Goal: Transaction & Acquisition: Purchase product/service

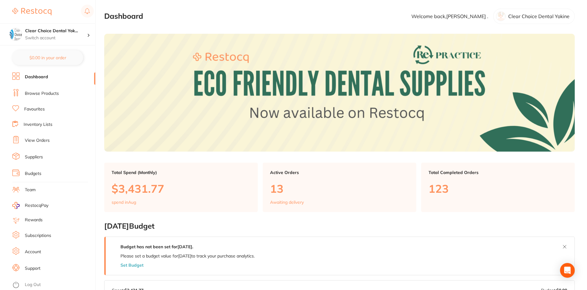
click at [39, 141] on link "View Orders" at bounding box center [37, 140] width 25 height 6
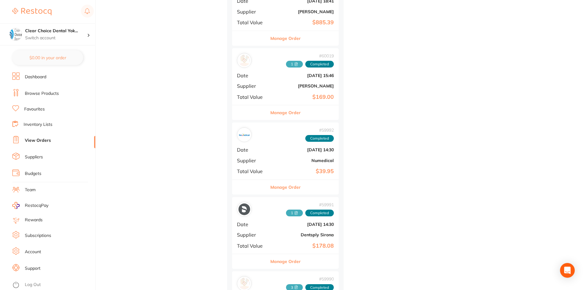
scroll to position [5798, 0]
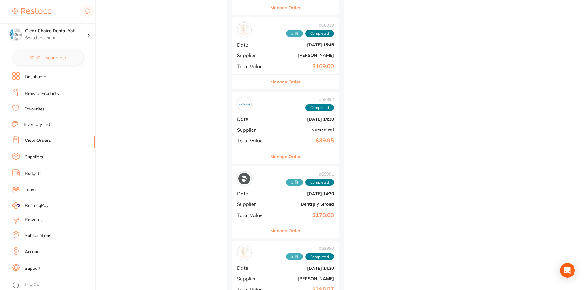
click at [289, 200] on div "# 59991 1 Completed Date Nov 8 2024, 14:30 Supplier Dentsply Sirona Total Value…" at bounding box center [285, 194] width 107 height 57
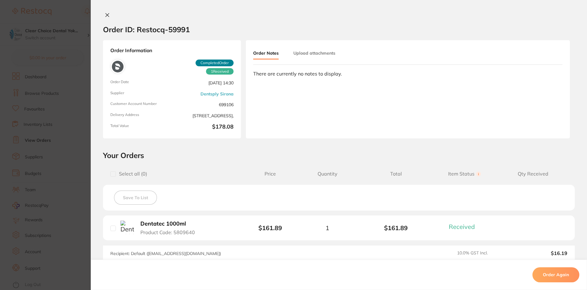
click at [106, 15] on icon at bounding box center [107, 14] width 3 height 3
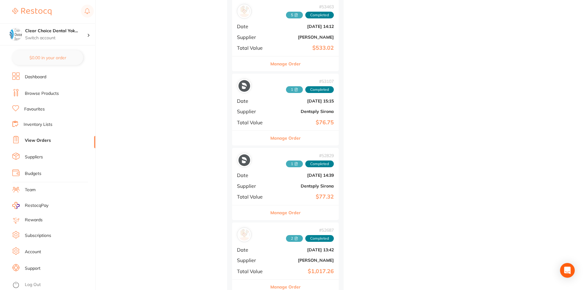
scroll to position [6933, 0]
click at [274, 108] on b "Dentsply Sirona" at bounding box center [303, 110] width 61 height 5
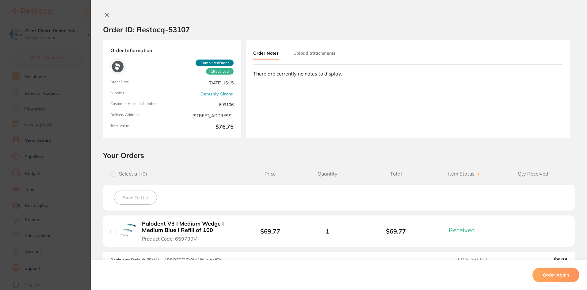
scroll to position [6779, 0]
click at [106, 15] on icon at bounding box center [107, 14] width 3 height 3
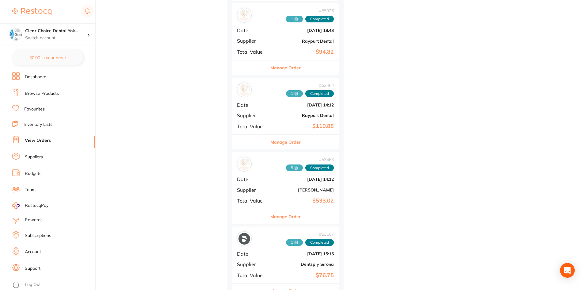
click at [37, 112] on link "Favourites" at bounding box center [34, 109] width 21 height 6
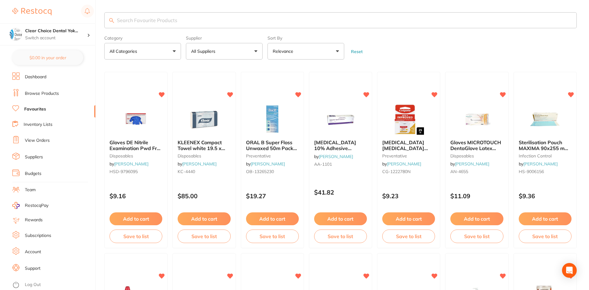
click at [130, 22] on input "search" at bounding box center [340, 20] width 472 height 16
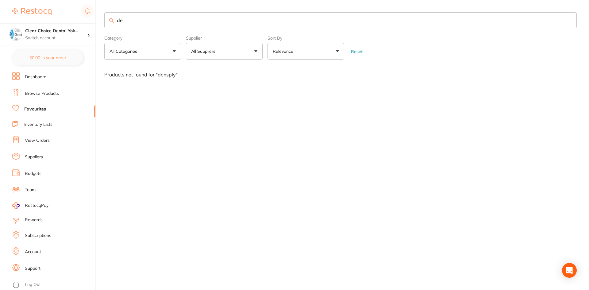
type input "d"
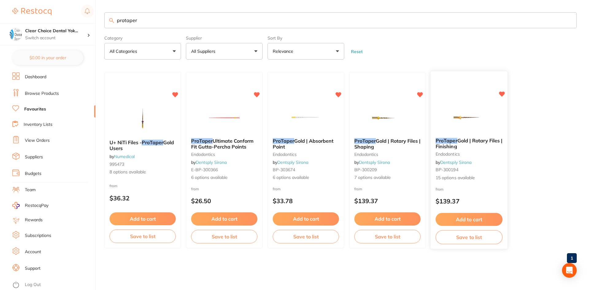
type input "protaper"
click at [488, 171] on small "BP-300194" at bounding box center [469, 169] width 67 height 5
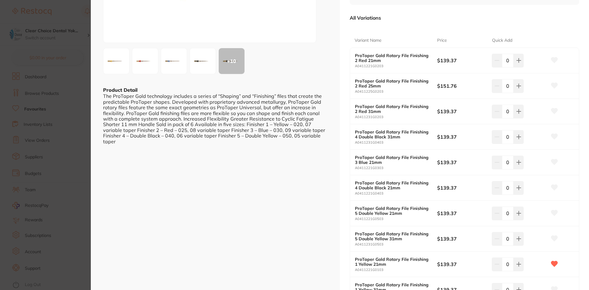
scroll to position [123, 0]
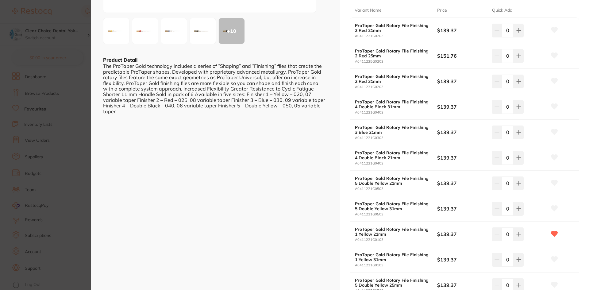
click at [394, 239] on small "A0411221G0103" at bounding box center [396, 240] width 82 height 4
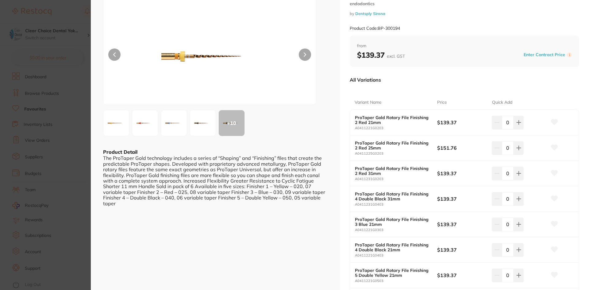
scroll to position [0, 0]
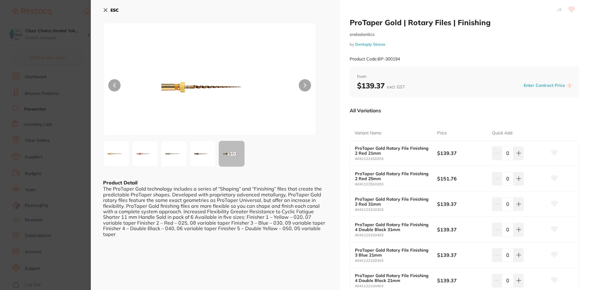
click at [106, 11] on icon at bounding box center [105, 10] width 5 height 5
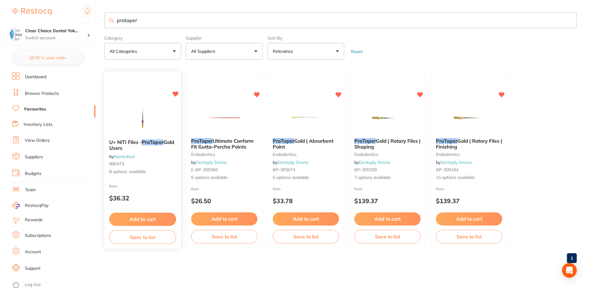
click at [153, 177] on div "U+ NiTi Files - ProTaper Gold Users by Numedical 995473 8 options available" at bounding box center [142, 157] width 77 height 45
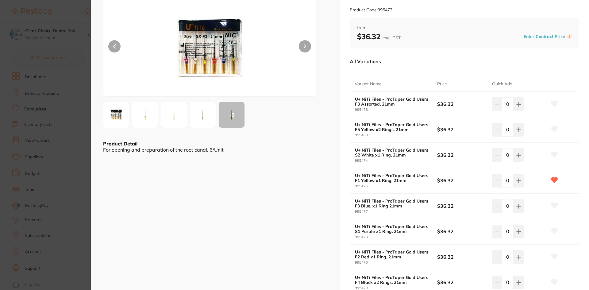
scroll to position [61, 0]
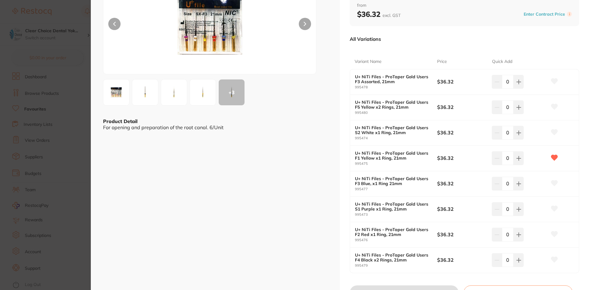
click at [553, 132] on icon at bounding box center [554, 132] width 6 height 6
click at [519, 88] on button at bounding box center [518, 81] width 10 height 13
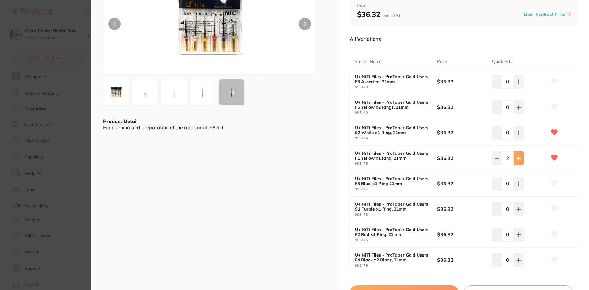
type input "3"
click at [518, 84] on icon at bounding box center [518, 81] width 5 height 5
type input "3"
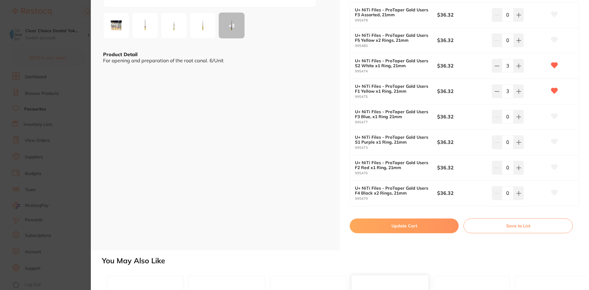
scroll to position [184, 0]
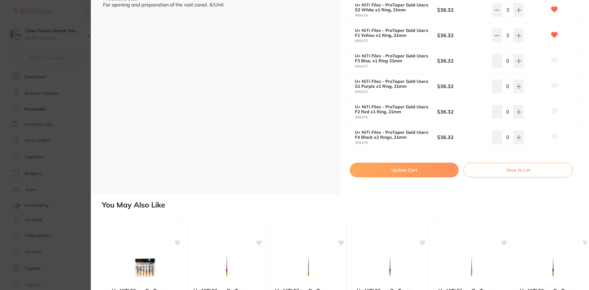
click at [419, 169] on button "Update Cart" at bounding box center [404, 170] width 109 height 15
checkbox input "false"
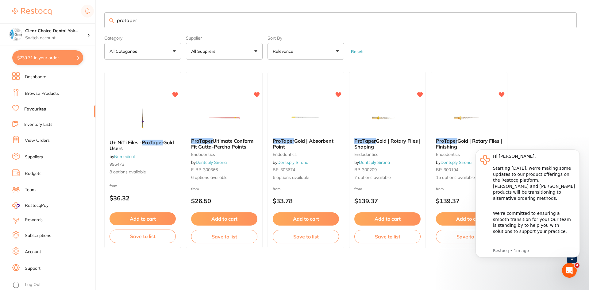
click at [146, 21] on input "protaper" at bounding box center [340, 20] width 472 height 16
type input "p"
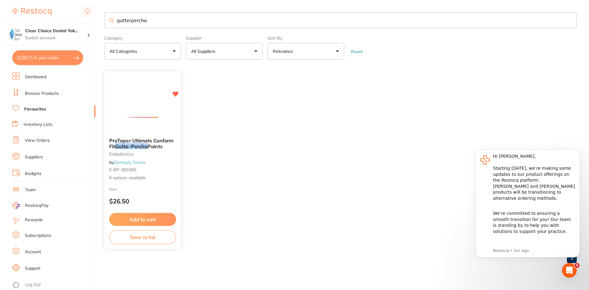
click at [159, 175] on div "ProTaper Ultimate Conform Fit Gutta-Percha Points endodontics by Dentsply Siron…" at bounding box center [142, 159] width 77 height 53
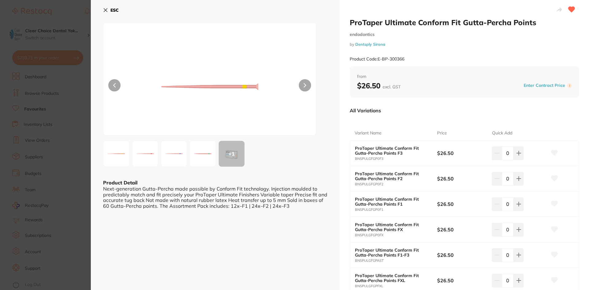
click at [104, 10] on icon at bounding box center [105, 10] width 5 height 5
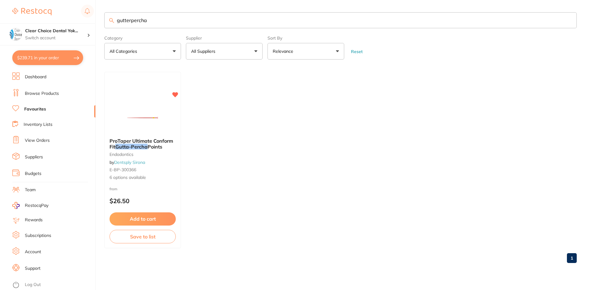
click at [153, 23] on input "gutterpercha" at bounding box center [340, 20] width 472 height 16
type input "gutterpercha F"
click at [170, 152] on small "endodontics" at bounding box center [142, 154] width 67 height 5
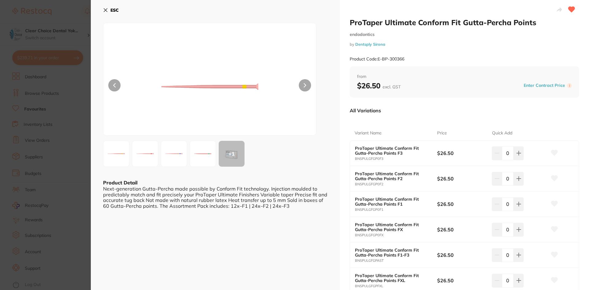
click at [103, 10] on icon at bounding box center [105, 10] width 5 height 5
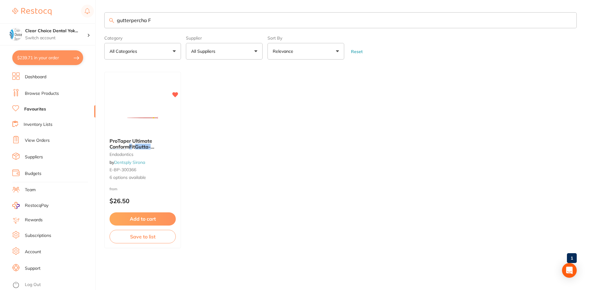
click at [41, 93] on link "Browse Products" at bounding box center [42, 93] width 34 height 6
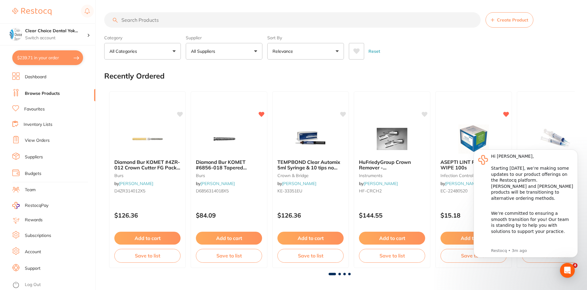
click at [134, 21] on input "search" at bounding box center [292, 19] width 377 height 15
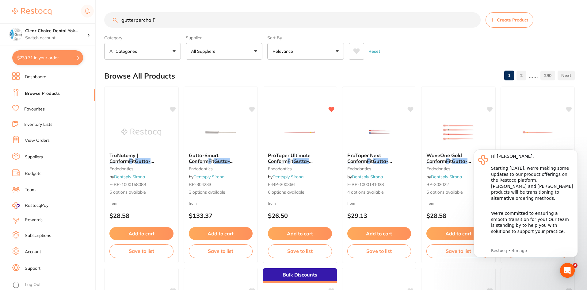
click at [435, 56] on div "Reset" at bounding box center [459, 48] width 221 height 21
click at [575, 151] on icon "Dismiss notification" at bounding box center [576, 150] width 3 height 3
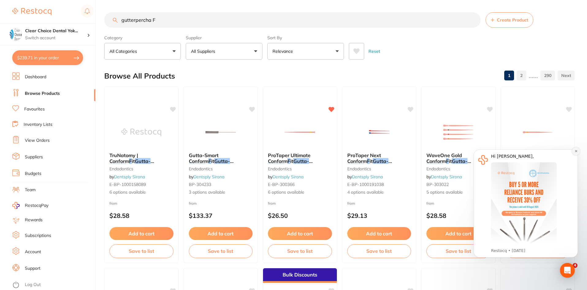
click at [576, 150] on icon "Dismiss notification" at bounding box center [576, 150] width 3 height 3
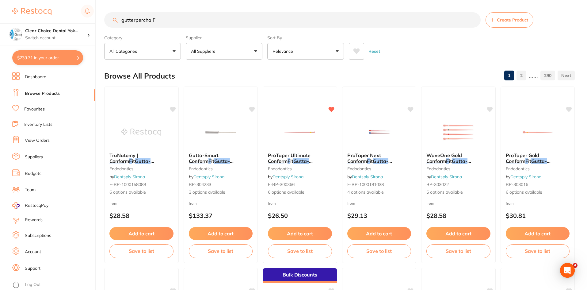
click at [158, 20] on input "gutterpercha F" at bounding box center [292, 19] width 377 height 15
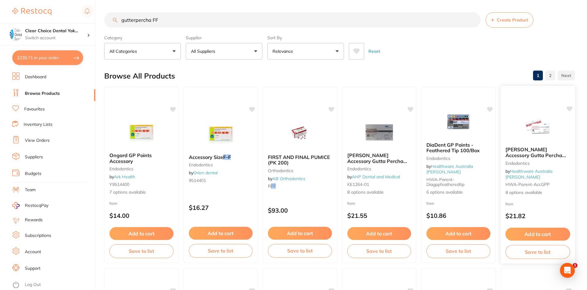
click at [548, 201] on div "from $21.82" at bounding box center [538, 211] width 75 height 22
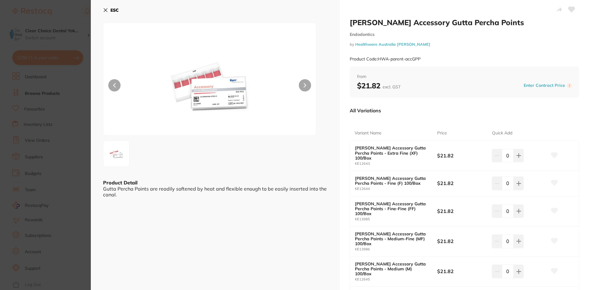
click at [106, 11] on icon at bounding box center [105, 10] width 3 height 3
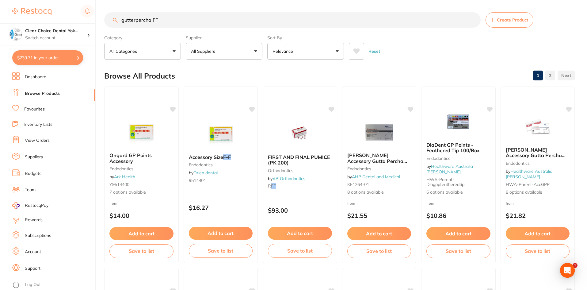
click at [179, 22] on input "gutterpercha FF" at bounding box center [292, 19] width 377 height 15
type input "gutterpercha F"
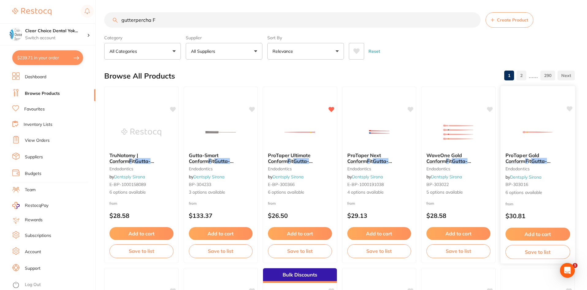
type input "gutterpercha F"
click at [530, 198] on div "ProTaper Gold Conform F it Gutta-Percha Points endodontics by Dentsply Sirona B…" at bounding box center [538, 174] width 75 height 53
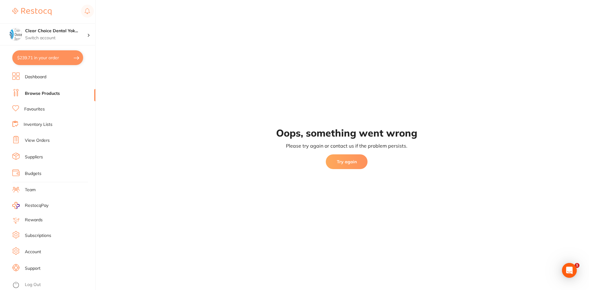
click at [47, 94] on link "Browse Products" at bounding box center [42, 93] width 35 height 6
drag, startPoint x: 32, startPoint y: 95, endPoint x: 33, endPoint y: 105, distance: 9.6
click at [32, 96] on link "Browse Products" at bounding box center [42, 93] width 35 height 6
click at [35, 110] on link "Favourites" at bounding box center [34, 109] width 21 height 6
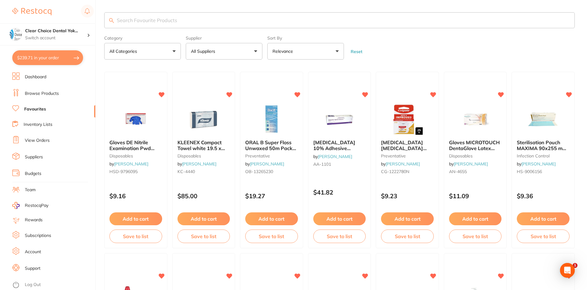
click at [42, 94] on link "Browse Products" at bounding box center [42, 93] width 34 height 6
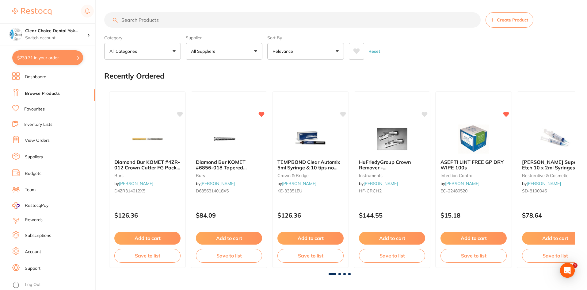
click at [150, 21] on input "search" at bounding box center [292, 19] width 377 height 15
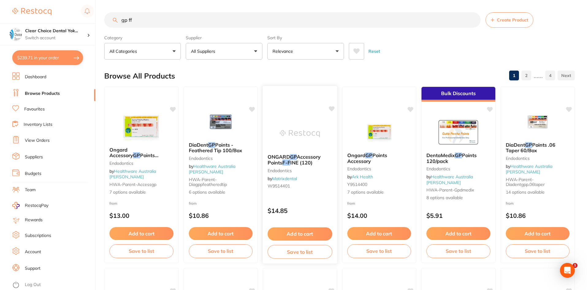
click at [302, 193] on div "ONGARD GP Accessory Points F-F INE (120) endodontics by Matrixdental W9514401" at bounding box center [300, 172] width 75 height 47
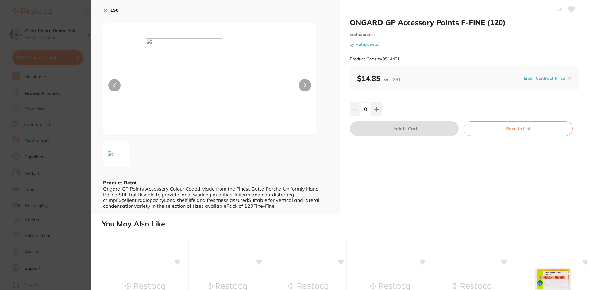
click at [107, 12] on icon at bounding box center [105, 10] width 5 height 5
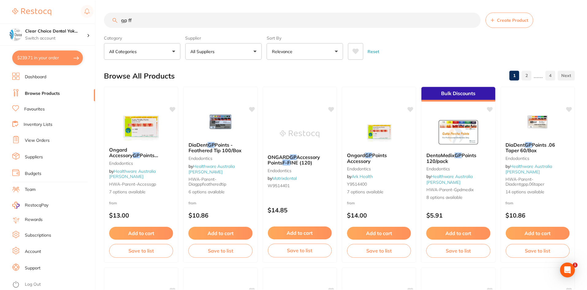
scroll to position [0, 0]
click at [127, 18] on input "gp ff" at bounding box center [292, 19] width 377 height 15
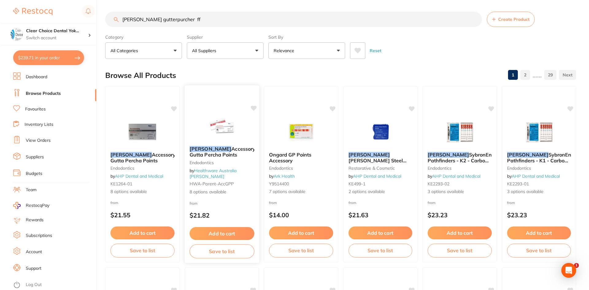
scroll to position [0, 0]
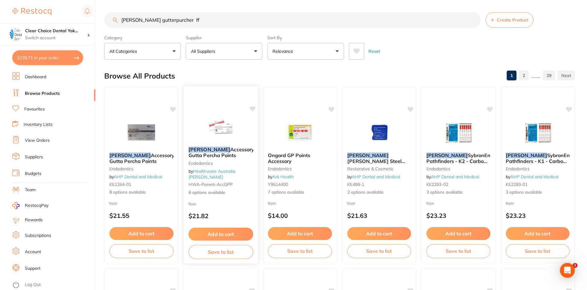
type input "[PERSON_NAME] gutterpurcher ff"
click at [233, 208] on div "from $21.82" at bounding box center [220, 211] width 75 height 22
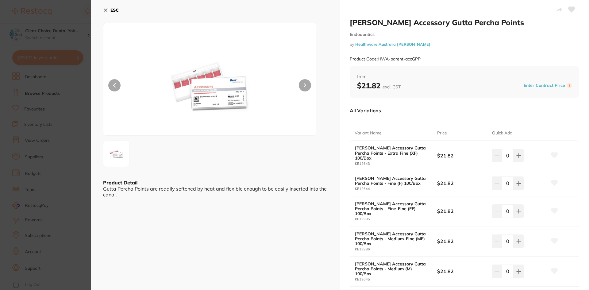
click at [306, 87] on button at bounding box center [305, 85] width 12 height 12
click at [240, 100] on img at bounding box center [210, 86] width 128 height 97
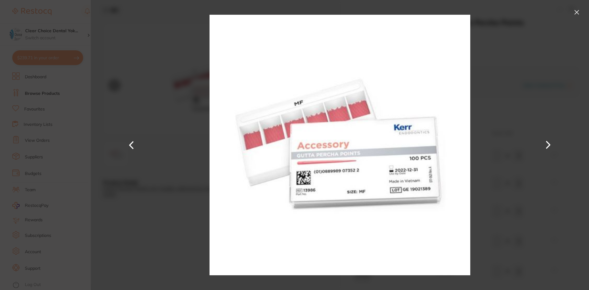
click at [575, 12] on button at bounding box center [577, 12] width 10 height 10
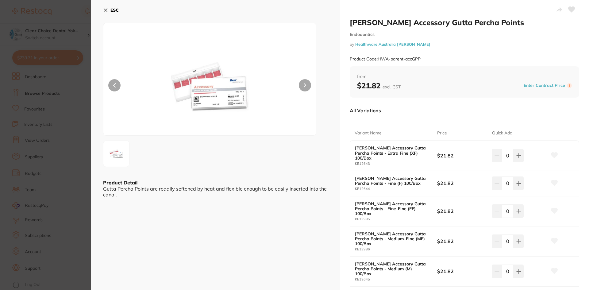
click at [105, 9] on icon at bounding box center [105, 10] width 5 height 5
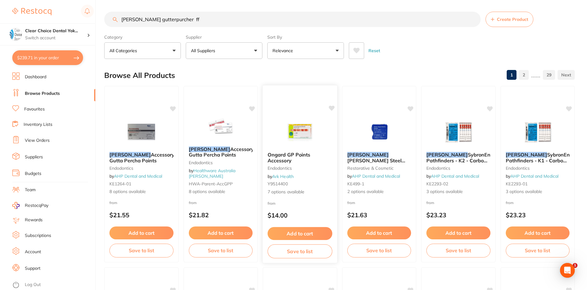
click at [309, 183] on small "Y9514400" at bounding box center [300, 183] width 65 height 5
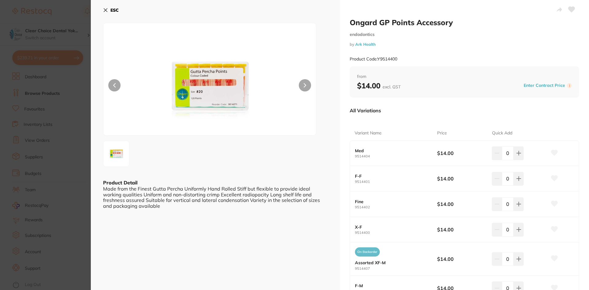
click at [235, 97] on img at bounding box center [210, 86] width 128 height 97
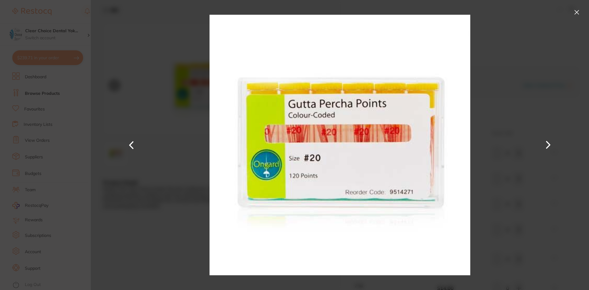
click at [577, 13] on button at bounding box center [577, 12] width 10 height 10
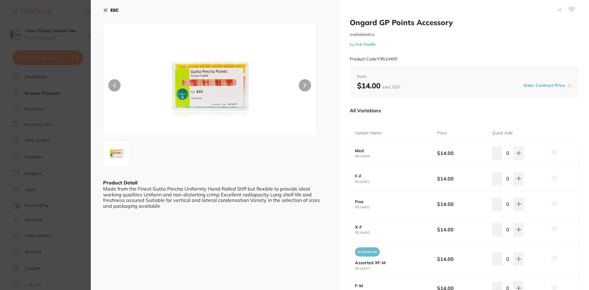
click at [106, 10] on icon at bounding box center [105, 10] width 3 height 3
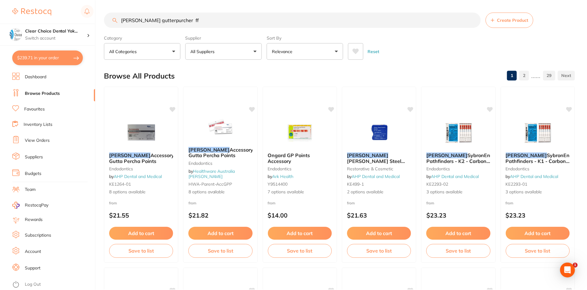
scroll to position [1, 0]
click at [151, 200] on div "from $21.55" at bounding box center [141, 211] width 75 height 22
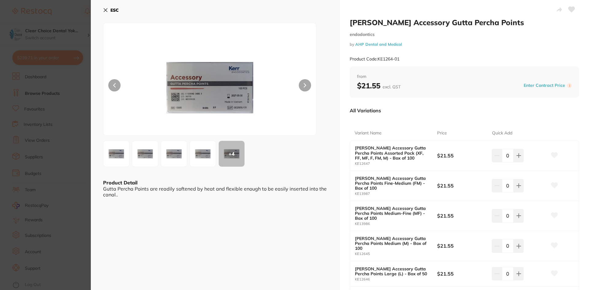
click at [233, 111] on img at bounding box center [210, 86] width 128 height 97
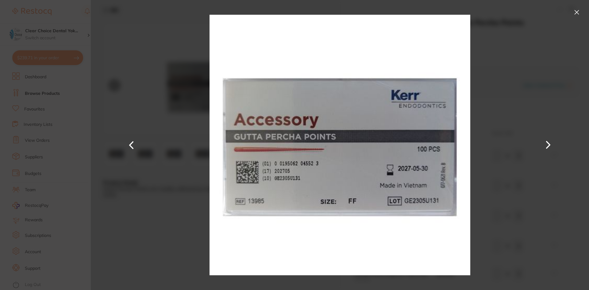
click at [577, 12] on button at bounding box center [577, 12] width 10 height 10
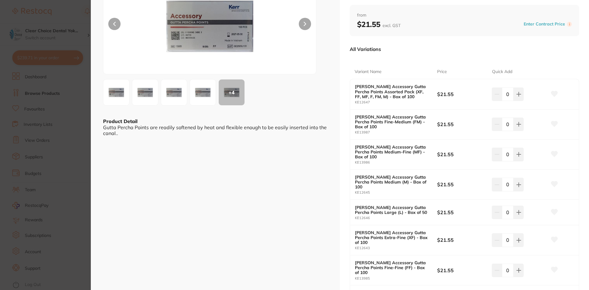
scroll to position [92, 0]
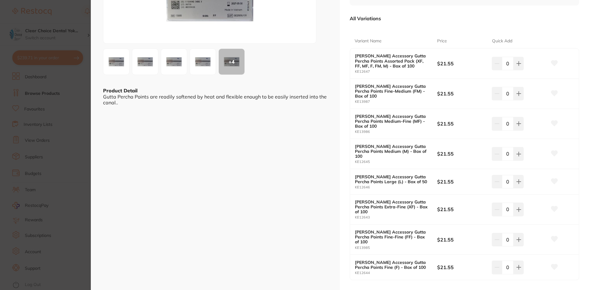
click at [374, 246] on small "KE13985" at bounding box center [396, 248] width 82 height 4
click at [518, 66] on icon at bounding box center [518, 63] width 5 height 5
type input "1"
click at [555, 236] on icon at bounding box center [554, 239] width 6 height 6
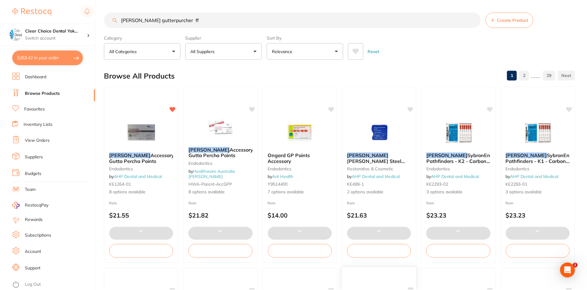
scroll to position [1, 0]
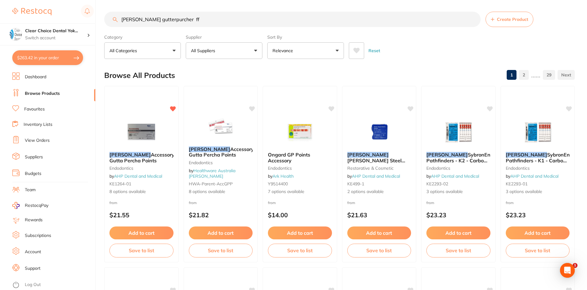
click at [38, 140] on link "View Orders" at bounding box center [37, 140] width 25 height 6
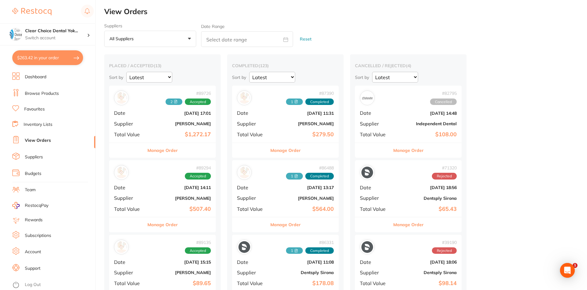
click at [43, 58] on button "$263.42 in your order" at bounding box center [47, 57] width 71 height 15
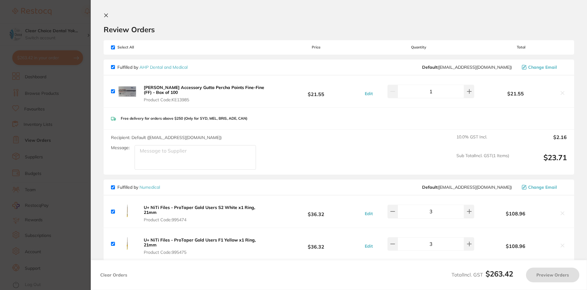
checkbox input "true"
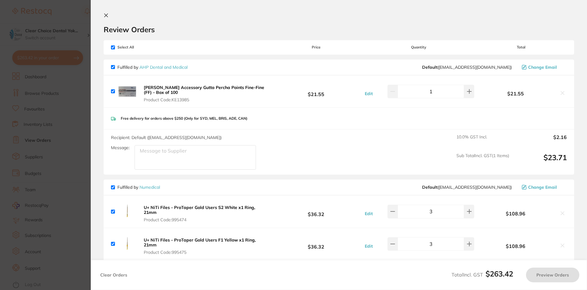
checkbox input "true"
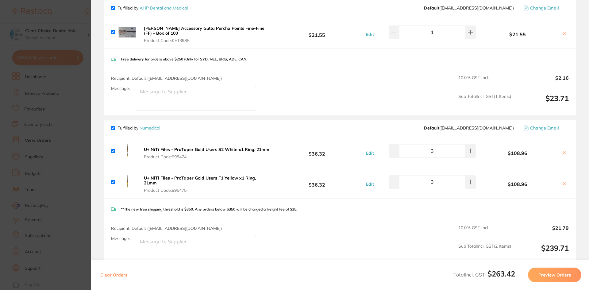
scroll to position [61, 0]
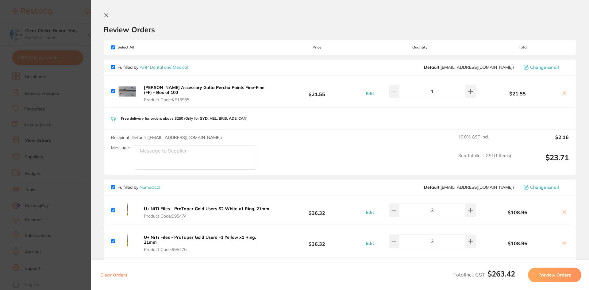
click at [104, 15] on icon at bounding box center [106, 15] width 5 height 5
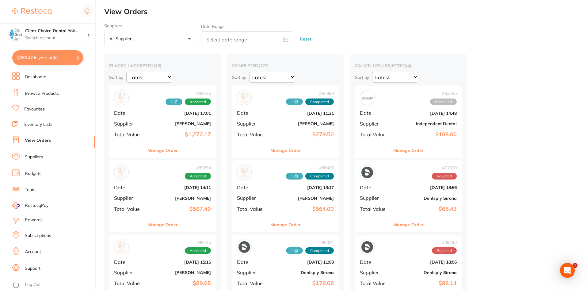
scroll to position [1, 0]
click at [41, 95] on link "Browse Products" at bounding box center [42, 93] width 34 height 6
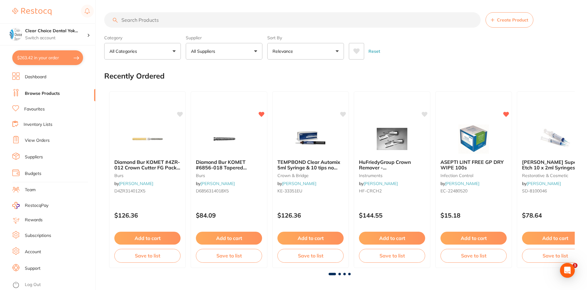
click at [34, 94] on link "Browse Products" at bounding box center [42, 93] width 35 height 6
click at [146, 18] on input "search" at bounding box center [292, 19] width 377 height 15
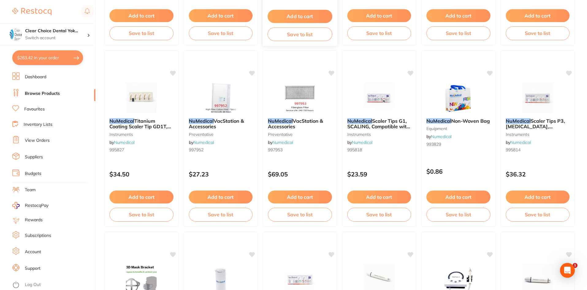
scroll to position [276, 0]
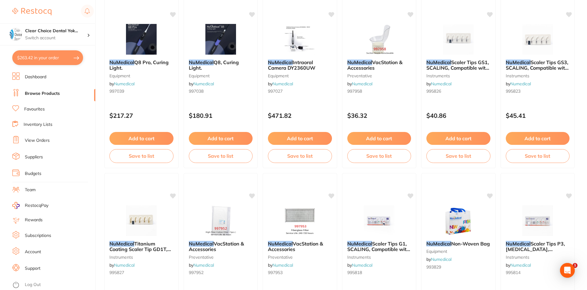
type input "numedical"
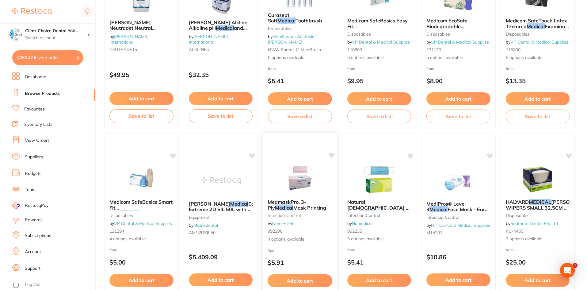
scroll to position [1455, 0]
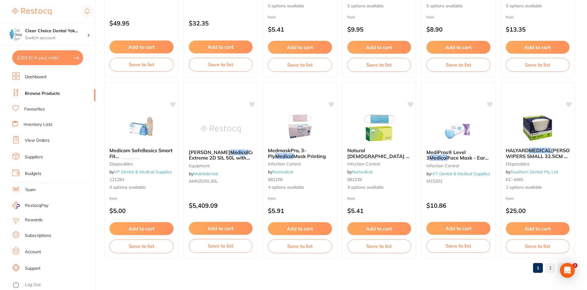
click at [551, 267] on link "2" at bounding box center [551, 268] width 10 height 12
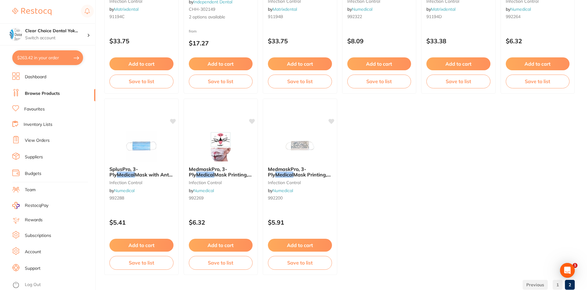
scroll to position [367, 0]
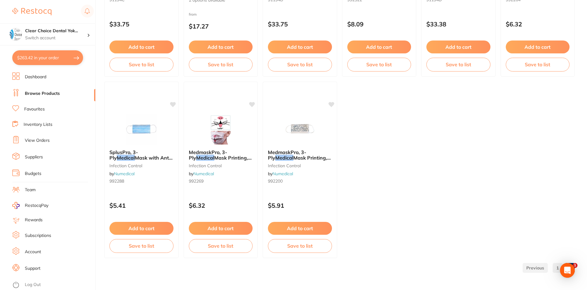
drag, startPoint x: 569, startPoint y: 275, endPoint x: 565, endPoint y: 240, distance: 35.3
click at [576, 264] on span "1" at bounding box center [575, 265] width 5 height 5
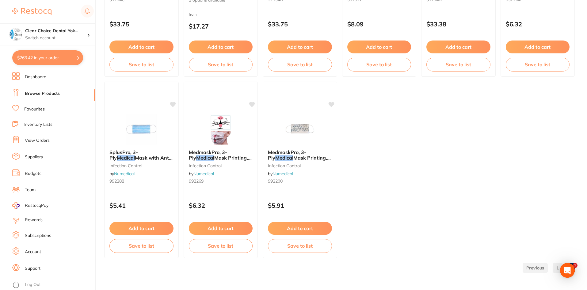
click at [536, 268] on link at bounding box center [535, 268] width 25 height 12
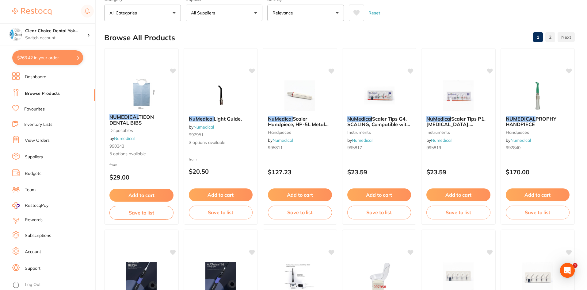
scroll to position [0, 0]
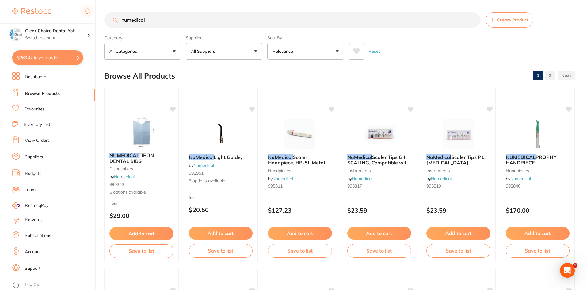
click at [548, 74] on link "2" at bounding box center [551, 75] width 10 height 12
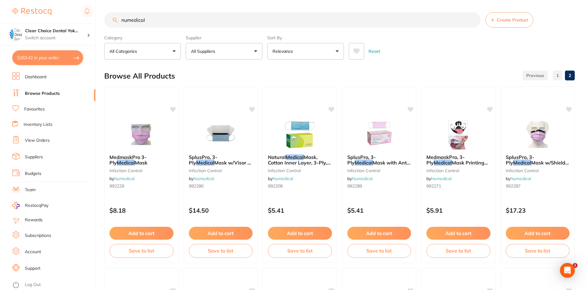
click at [558, 75] on link "1" at bounding box center [558, 75] width 10 height 12
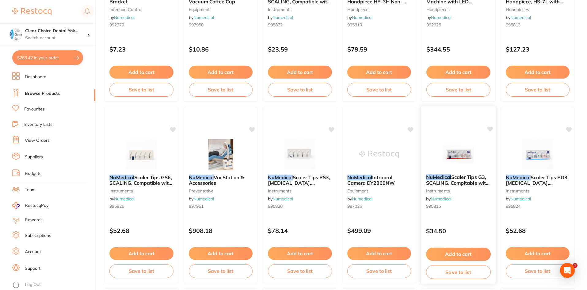
scroll to position [736, 0]
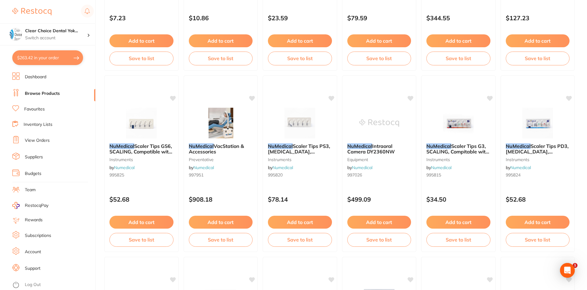
click at [36, 54] on button "$263.42 in your order" at bounding box center [47, 57] width 71 height 15
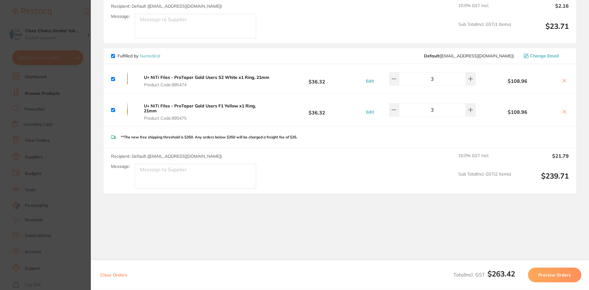
scroll to position [132, 0]
click at [563, 79] on icon at bounding box center [564, 80] width 5 height 5
click at [562, 110] on icon at bounding box center [564, 111] width 5 height 5
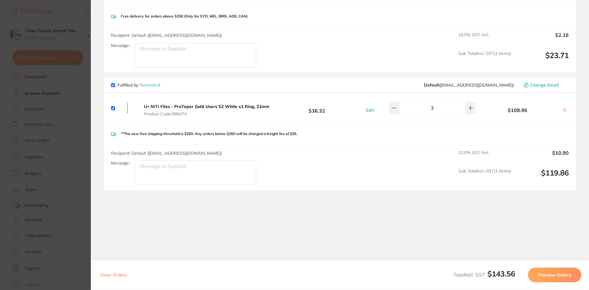
scroll to position [0, 0]
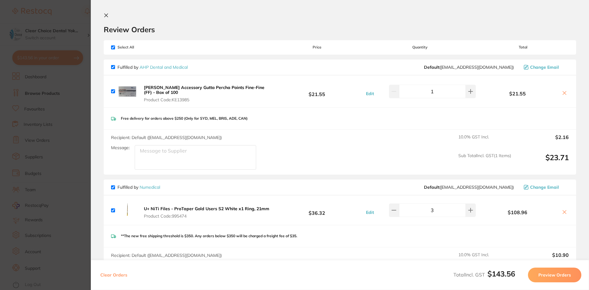
click at [563, 211] on icon at bounding box center [564, 211] width 3 height 3
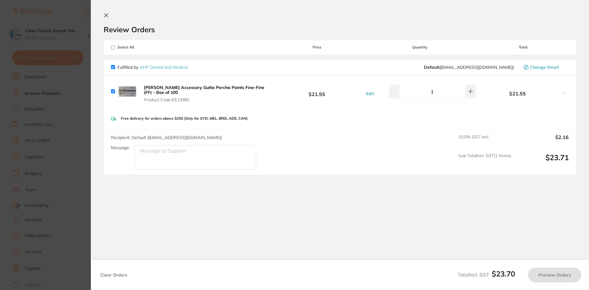
checkbox input "true"
click at [106, 16] on icon at bounding box center [106, 15] width 5 height 5
click at [27, 59] on button "$23.70 in your order" at bounding box center [47, 57] width 71 height 15
click at [106, 15] on icon at bounding box center [106, 15] width 3 height 3
